Goal: Information Seeking & Learning: Learn about a topic

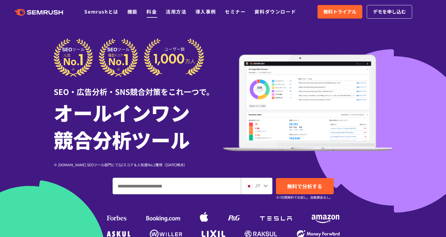
click at [150, 12] on link "料金" at bounding box center [151, 11] width 10 height 7
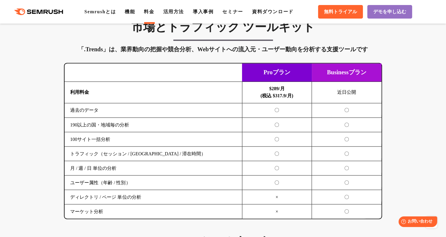
scroll to position [989, 0]
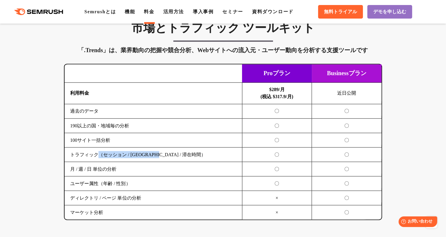
drag, startPoint x: 96, startPoint y: 150, endPoint x: 175, endPoint y: 153, distance: 79.3
click at [175, 153] on td "トラフィック（セッション / UU / 滞在時間）" at bounding box center [152, 154] width 177 height 14
copy td "（セッション / UU / 滞在時間）"
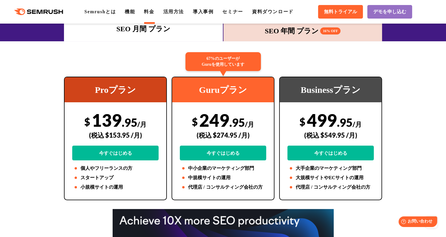
scroll to position [0, 0]
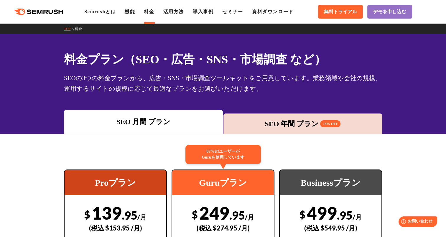
click at [140, 13] on ul "Semrushとは 機能 料金 活用方法 導入事例 セミナー 資料ダウンロード" at bounding box center [193, 11] width 218 height 7
click at [135, 12] on link "機能" at bounding box center [130, 11] width 10 height 5
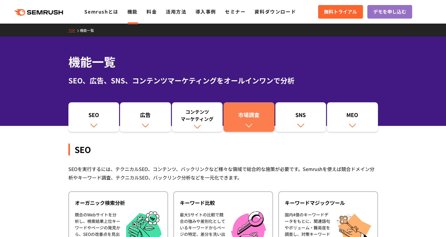
click at [249, 115] on div "市場調査" at bounding box center [248, 116] width 45 height 10
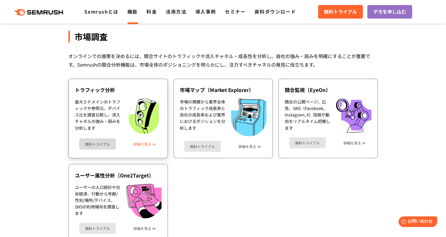
click at [142, 142] on link "詳細を見る" at bounding box center [142, 144] width 18 height 4
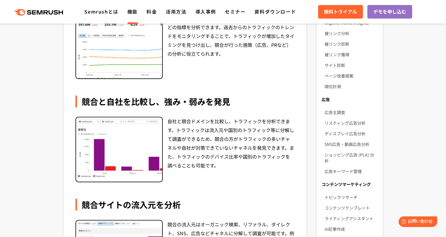
scroll to position [163, 0]
click at [17, 13] on icon ".cls {fill: #FF642D;}" at bounding box center [39, 12] width 67 height 6
